Goal: Go to known website: Go to known website

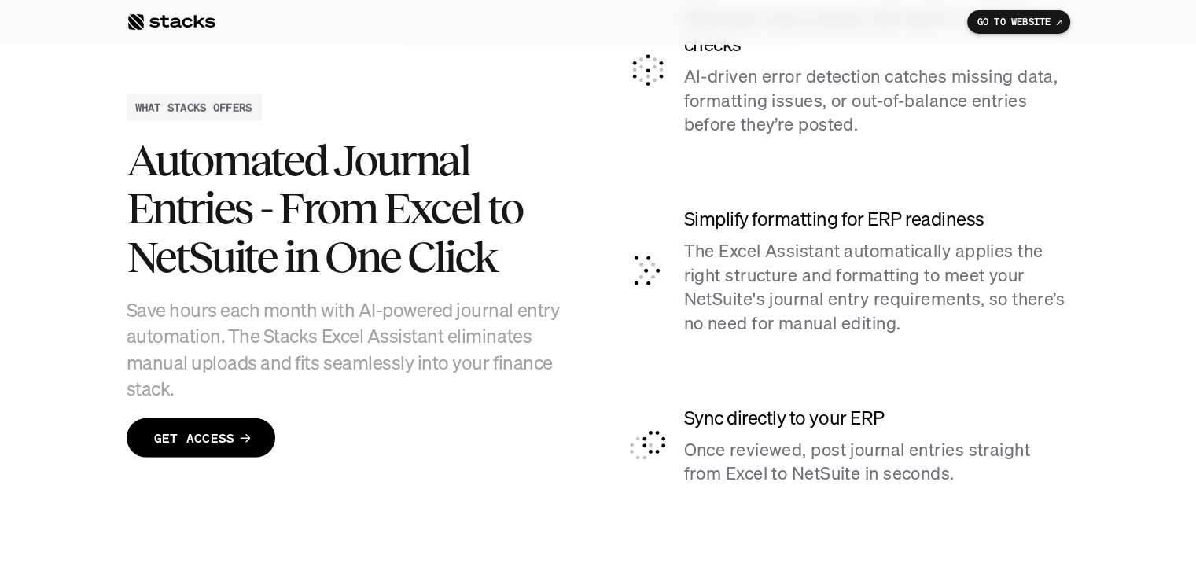
scroll to position [4079, 0]
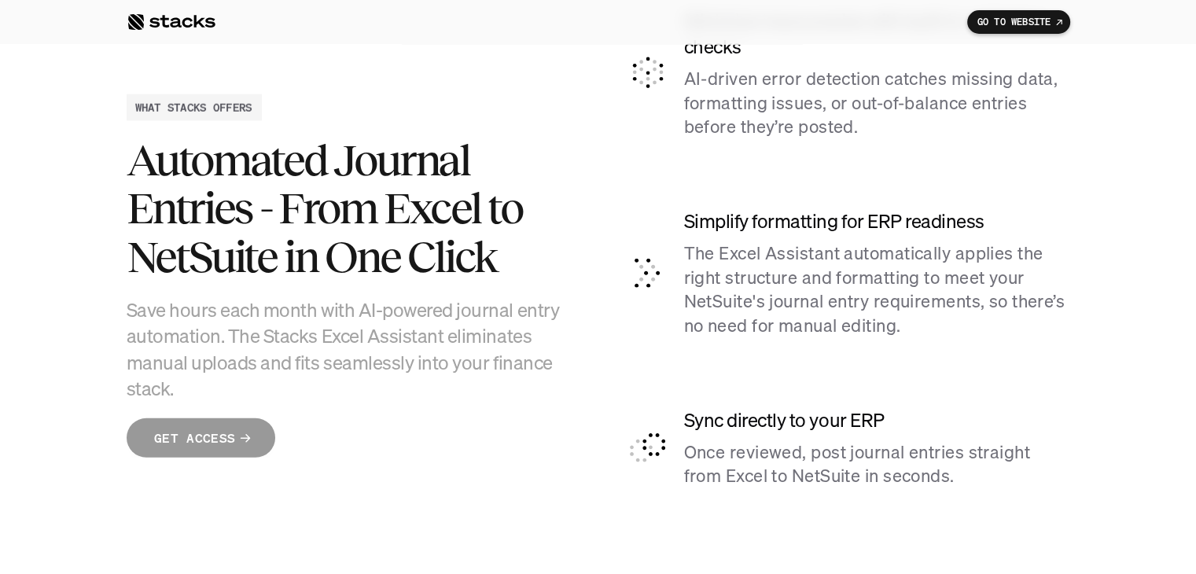
click at [171, 441] on p "GET ACCESS" at bounding box center [194, 438] width 81 height 23
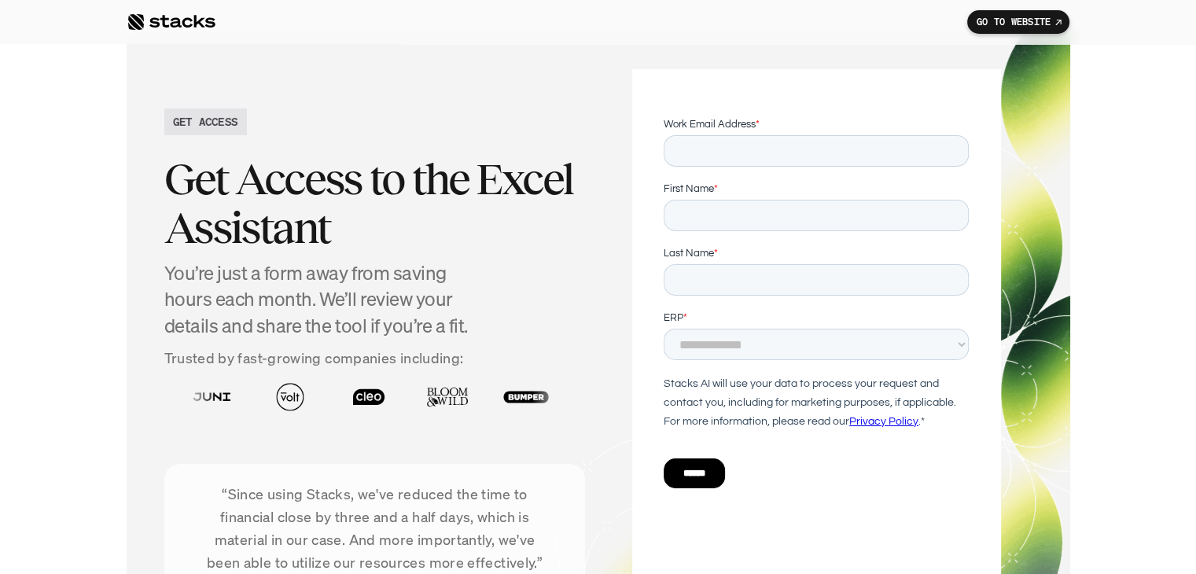
click at [1015, 26] on p "GO TO WEBSITE" at bounding box center [1014, 22] width 74 height 11
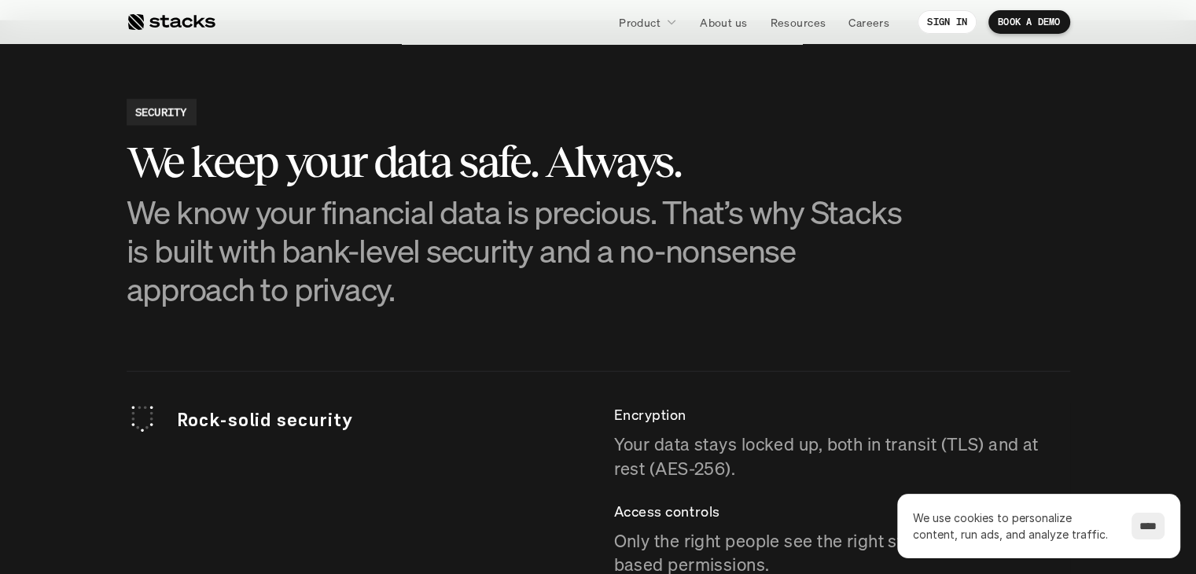
scroll to position [4090, 0]
